Goal: Check status: Check status

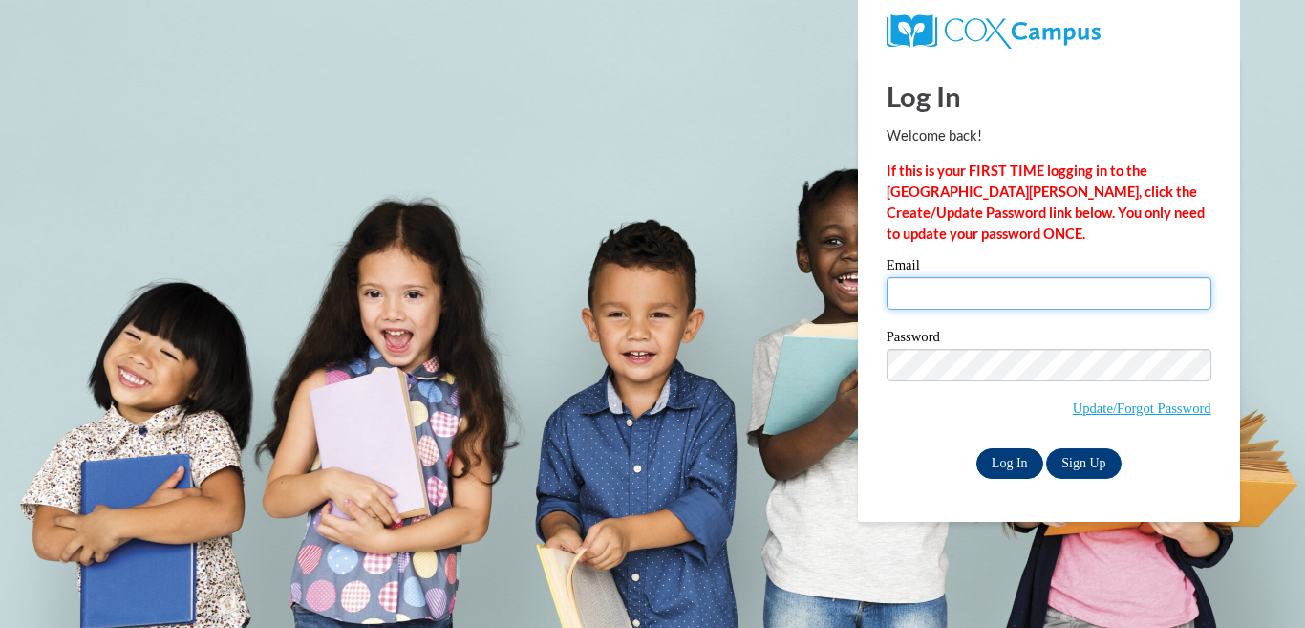
type input "lynnzy.allen@gocommodores.org"
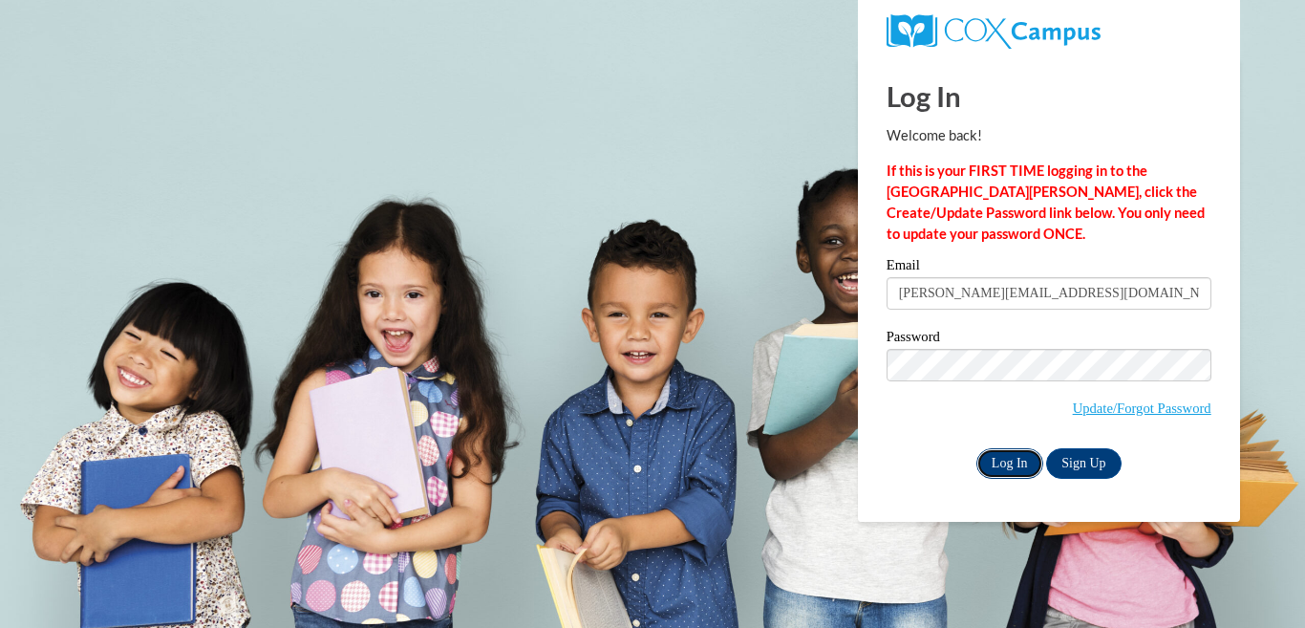
click at [1005, 463] on input "Log In" at bounding box center [1009, 463] width 67 height 31
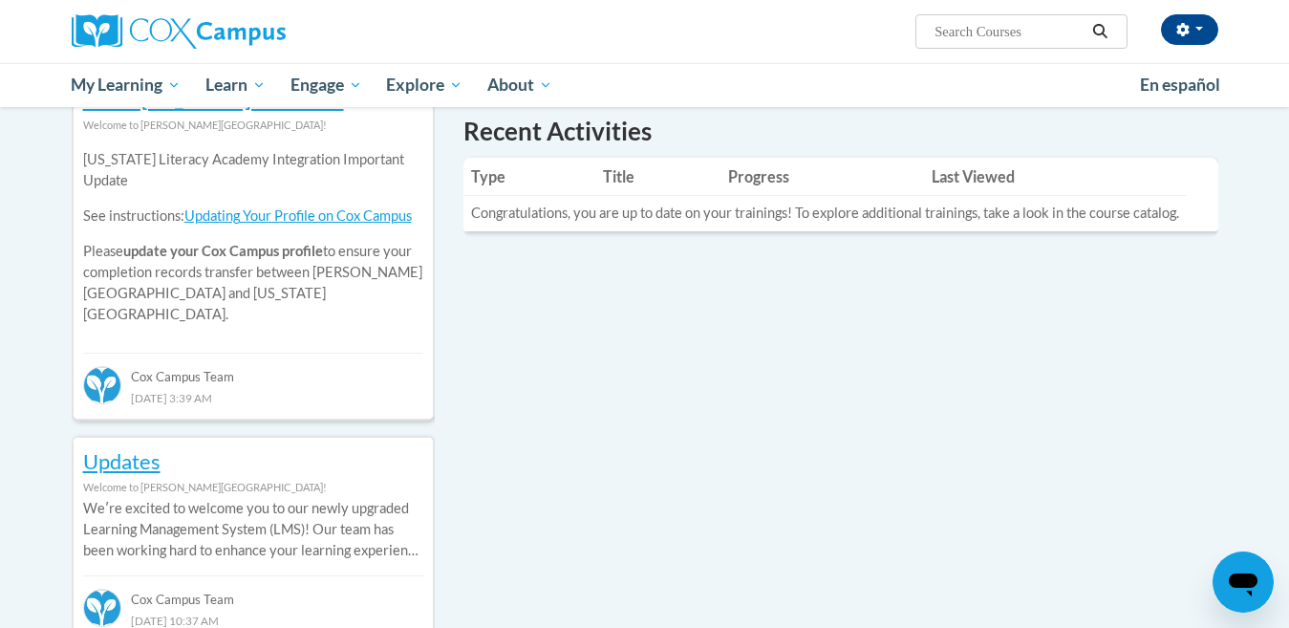
scroll to position [123, 0]
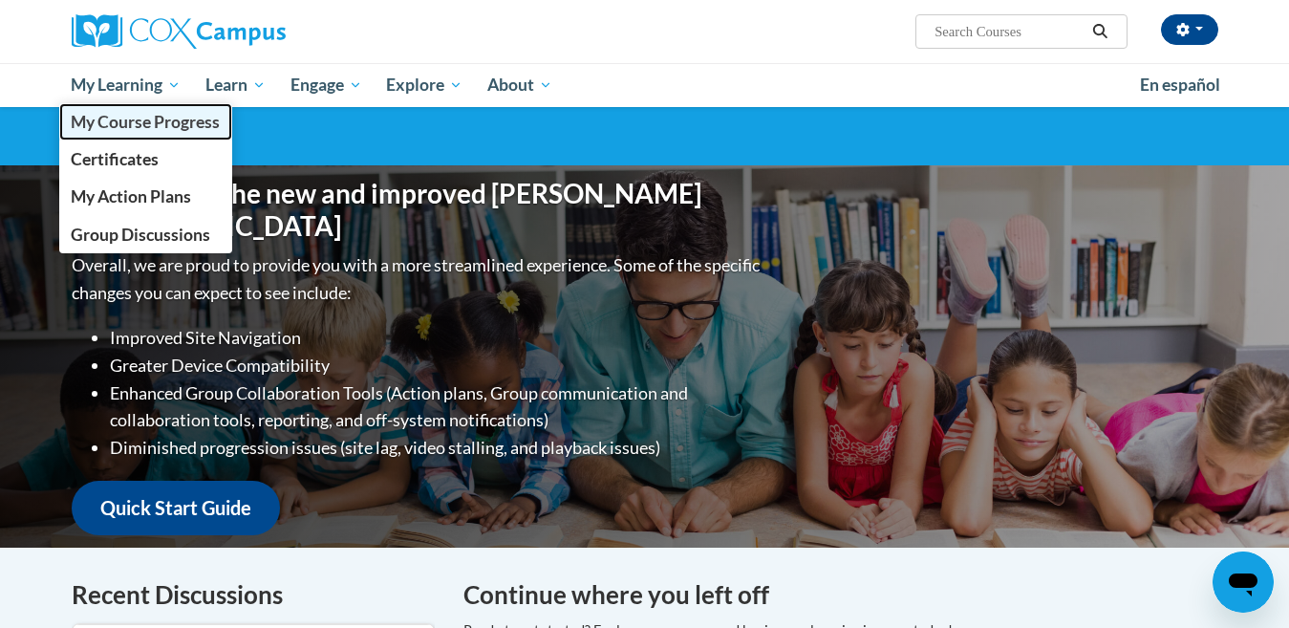
click at [154, 130] on span "My Course Progress" at bounding box center [145, 122] width 149 height 20
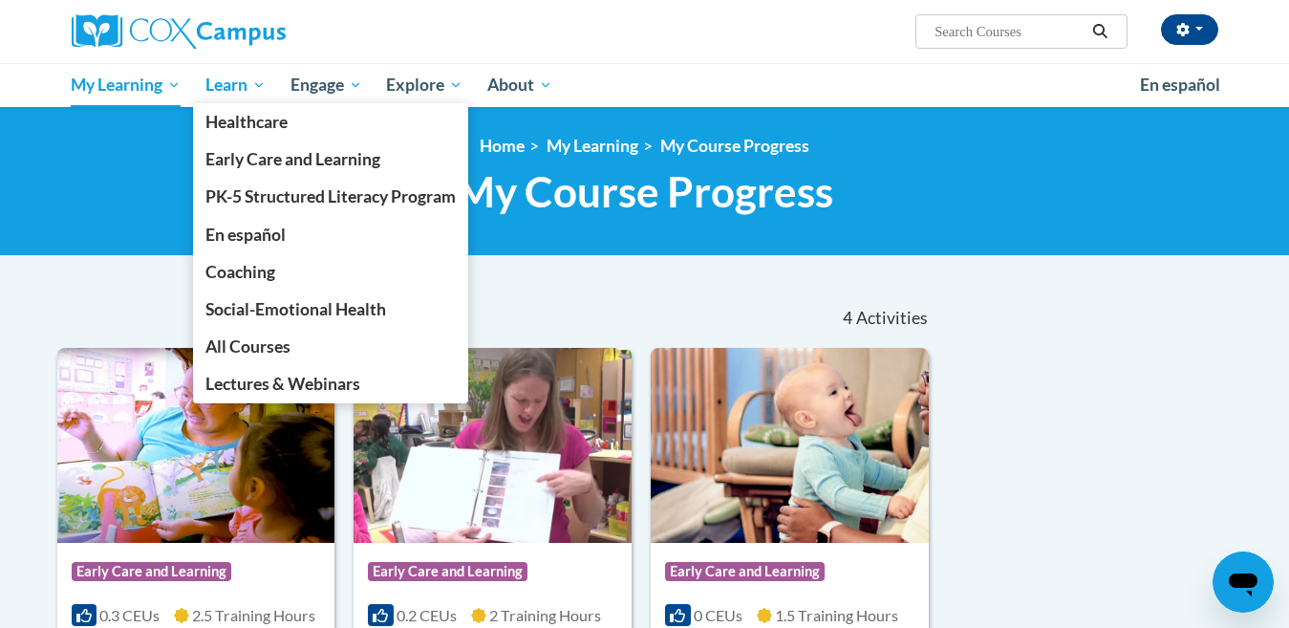
drag, startPoint x: 610, startPoint y: 224, endPoint x: 252, endPoint y: 80, distance: 385.8
click at [331, 130] on div "<en>Home</en><fr>Accueil</fr><de>Zuhause</de><it>Casa</it><es>Casa</es><pt>Casa…" at bounding box center [644, 181] width 1289 height 149
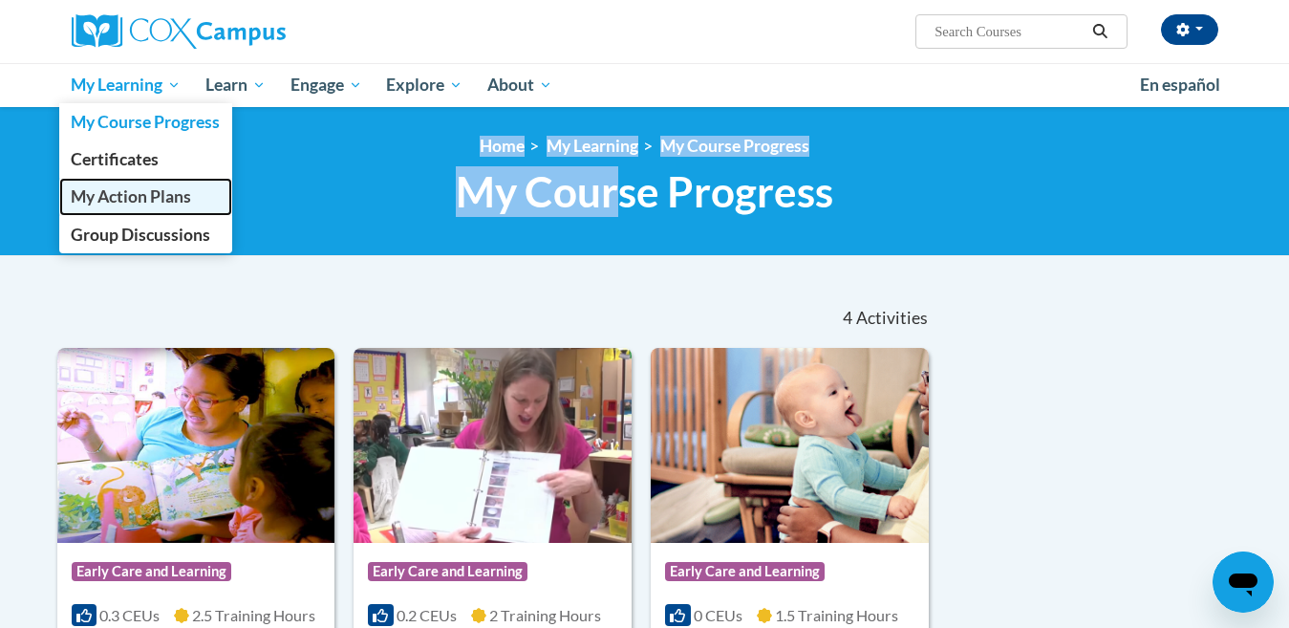
click at [124, 196] on span "My Action Plans" at bounding box center [131, 196] width 120 height 20
